Goal: Task Accomplishment & Management: Use online tool/utility

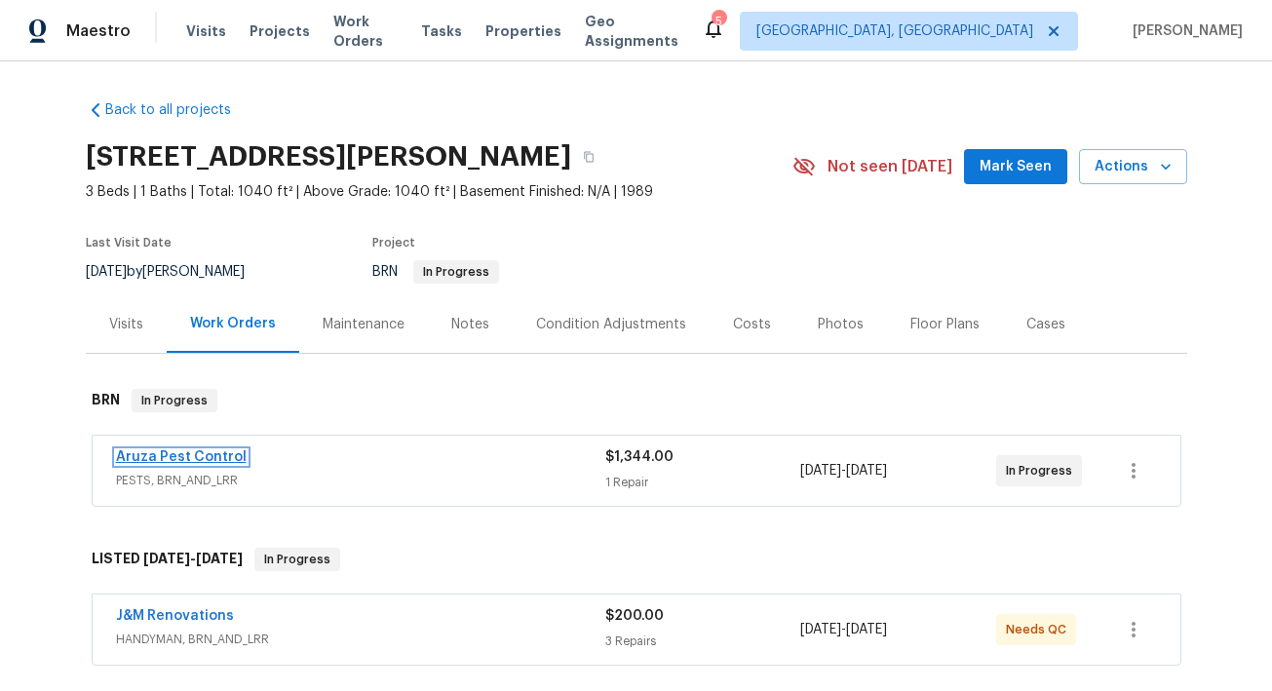
click at [220, 450] on link "Aruza Pest Control" at bounding box center [181, 457] width 131 height 14
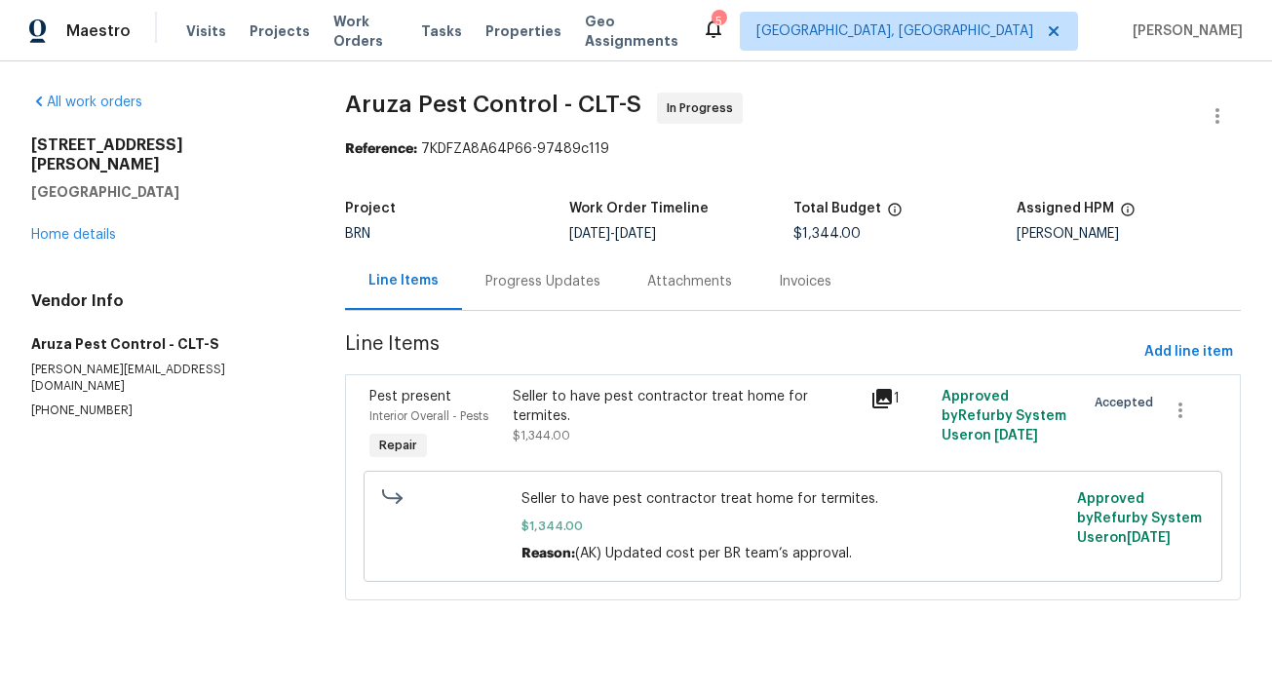
click at [880, 398] on icon at bounding box center [882, 398] width 19 height 19
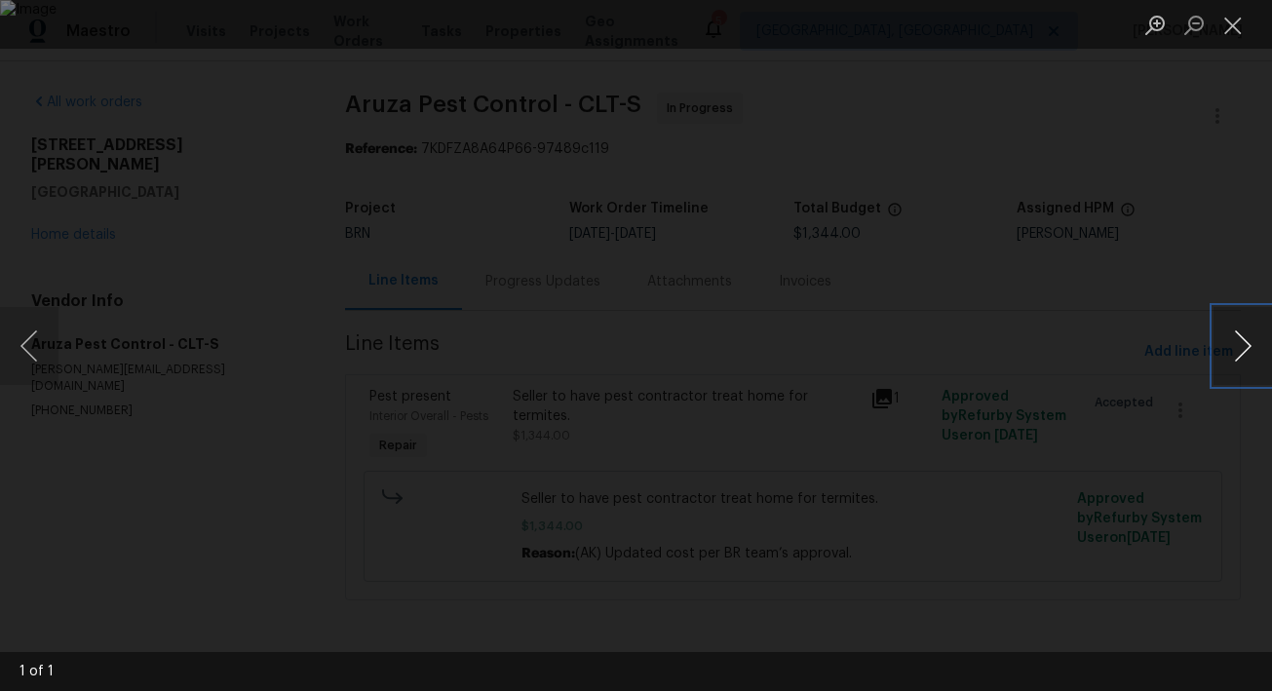
click at [1224, 362] on button "Next image" at bounding box center [1243, 346] width 58 height 78
click at [1075, 434] on div "Lightbox" at bounding box center [636, 345] width 1272 height 691
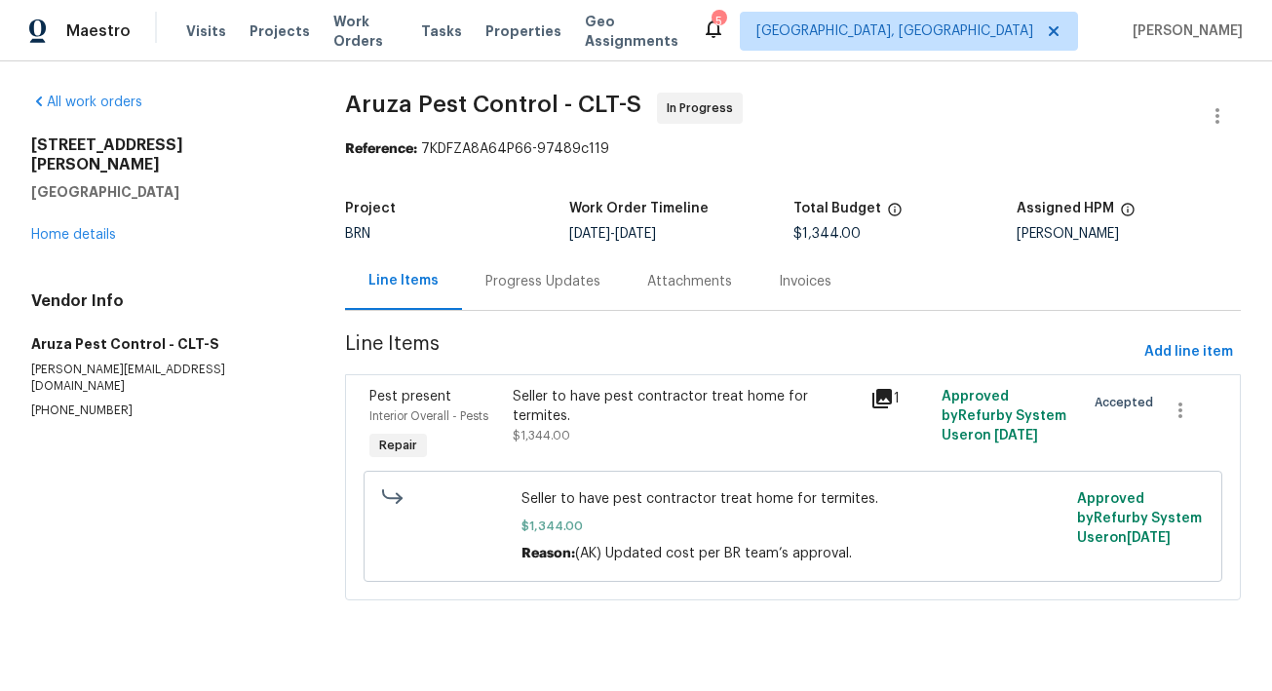
click at [687, 292] on div "Attachments" at bounding box center [690, 281] width 132 height 58
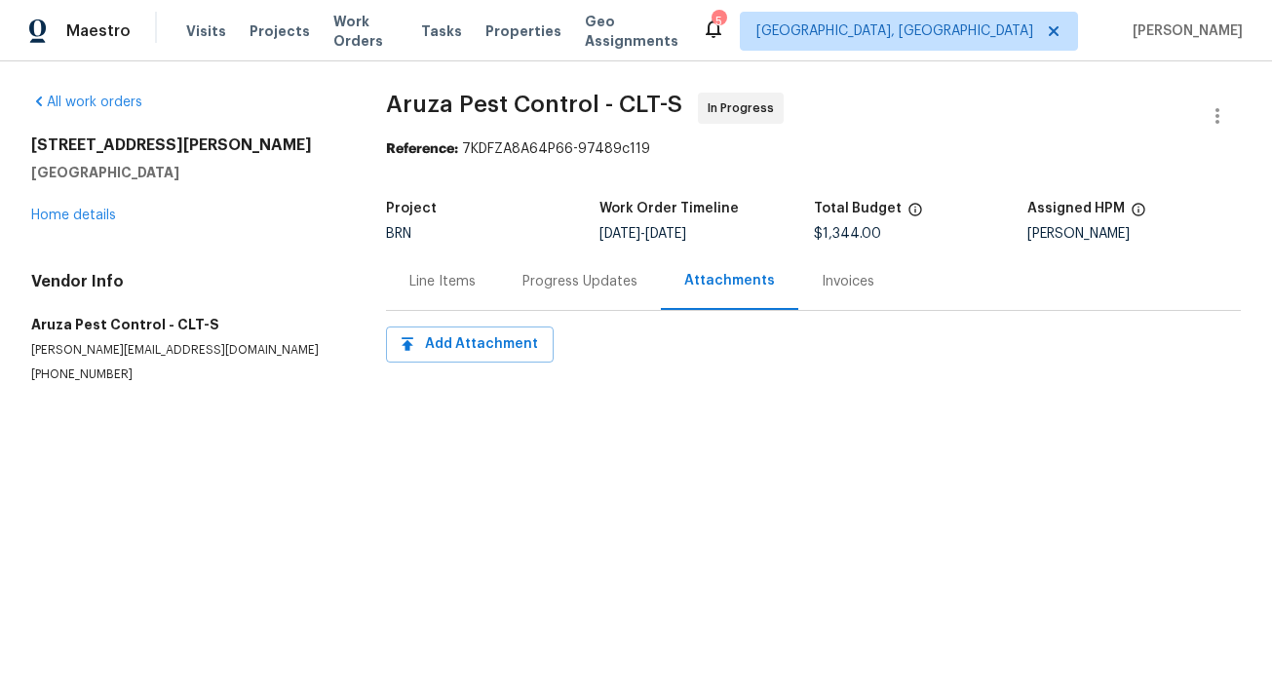
click at [611, 291] on div "Progress Updates" at bounding box center [580, 281] width 115 height 19
